Goal: Task Accomplishment & Management: Use online tool/utility

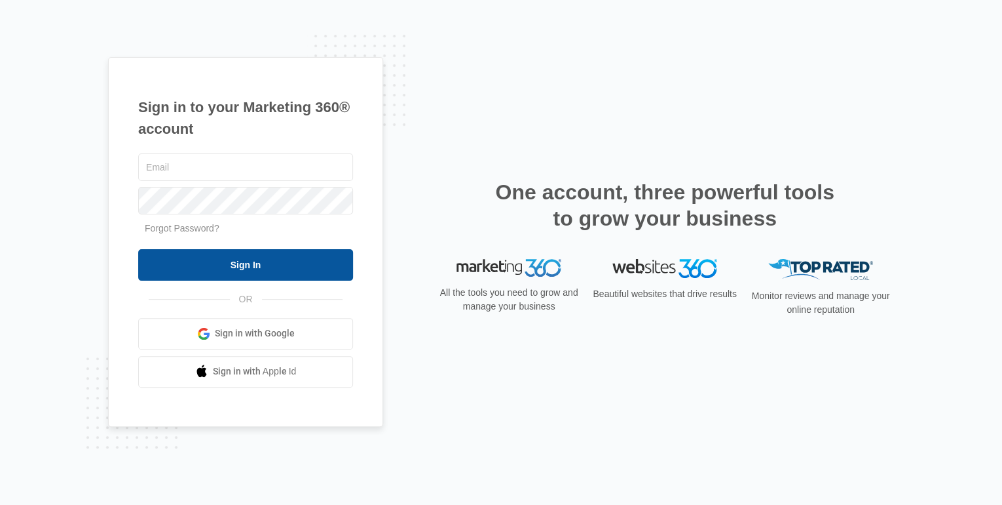
type input "[PERSON_NAME][EMAIL_ADDRESS][DOMAIN_NAME]"
click at [238, 265] on input "Sign In" at bounding box center [245, 264] width 215 height 31
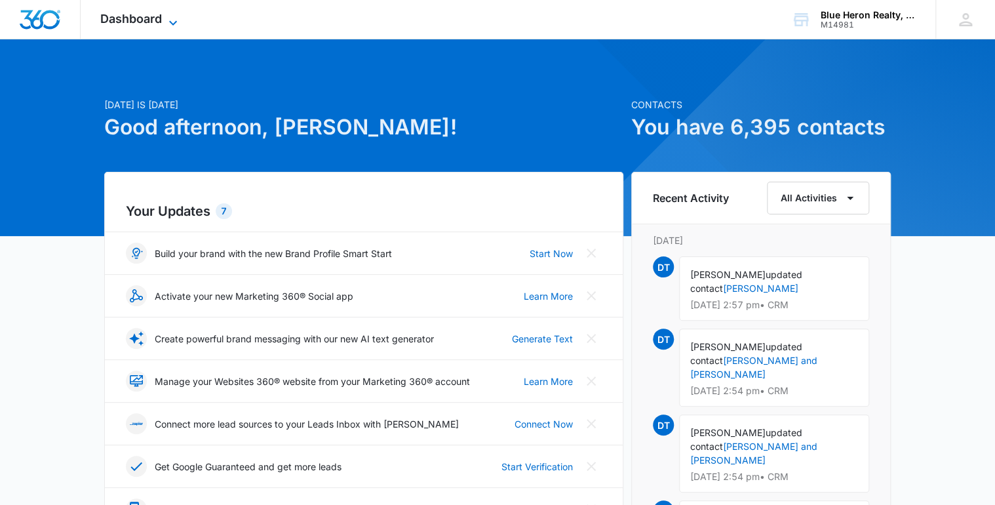
click at [139, 16] on span "Dashboard" at bounding box center [131, 19] width 62 height 14
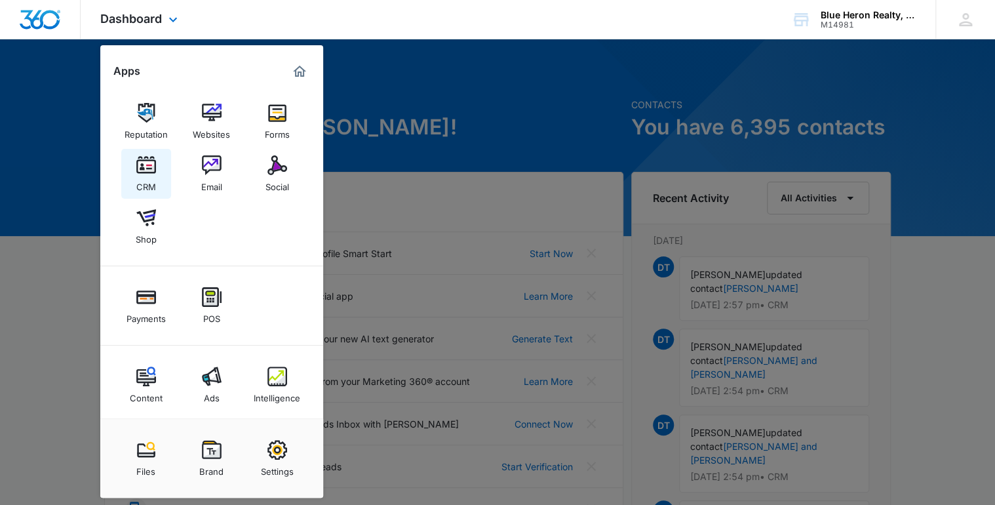
click at [149, 164] on img at bounding box center [146, 165] width 20 height 20
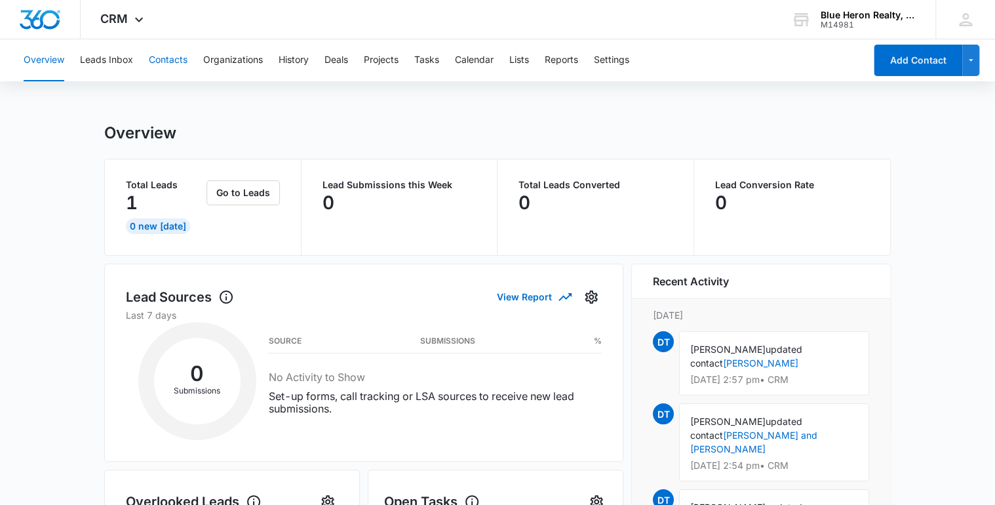
click at [173, 58] on button "Contacts" at bounding box center [168, 60] width 39 height 42
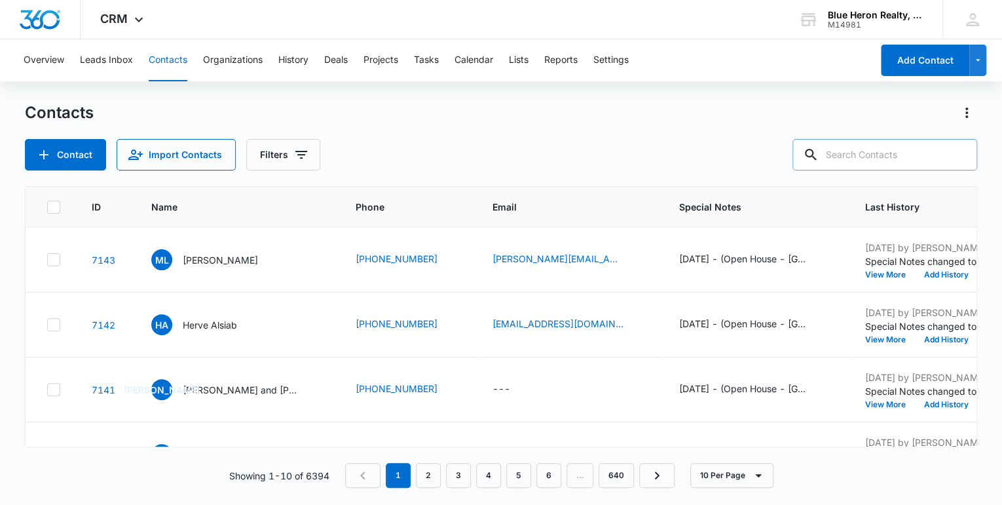
click at [871, 154] on input "text" at bounding box center [885, 154] width 185 height 31
type input "raj"
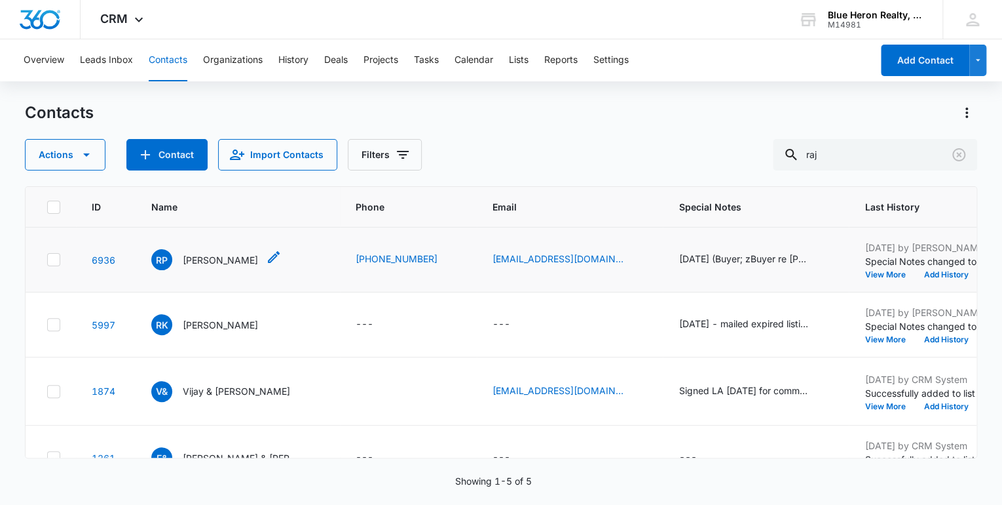
click at [162, 258] on span "RP" at bounding box center [161, 259] width 21 height 21
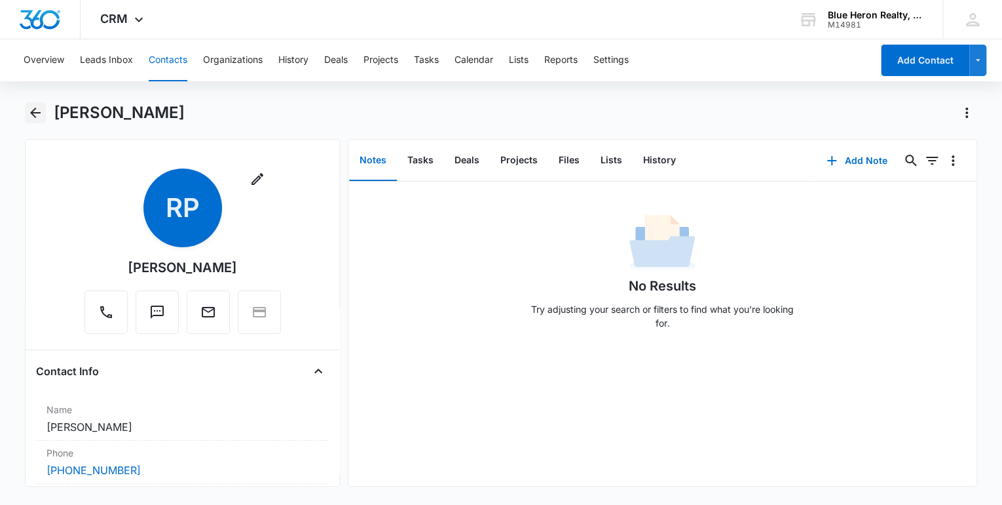
click at [33, 110] on icon "Back" at bounding box center [35, 112] width 10 height 10
